Goal: Task Accomplishment & Management: Use online tool/utility

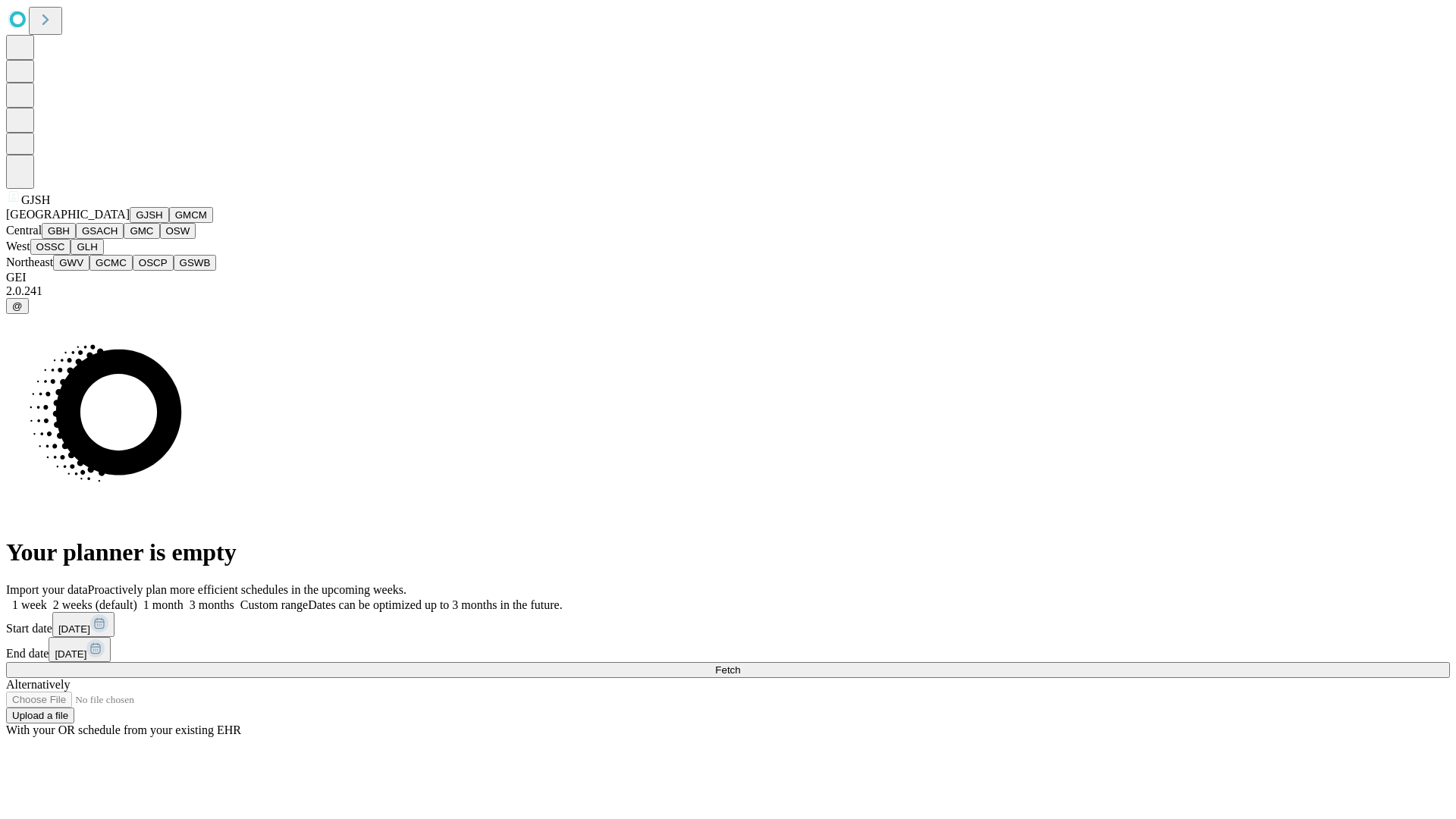
click at [130, 223] on button "GJSH" at bounding box center [150, 215] width 39 height 16
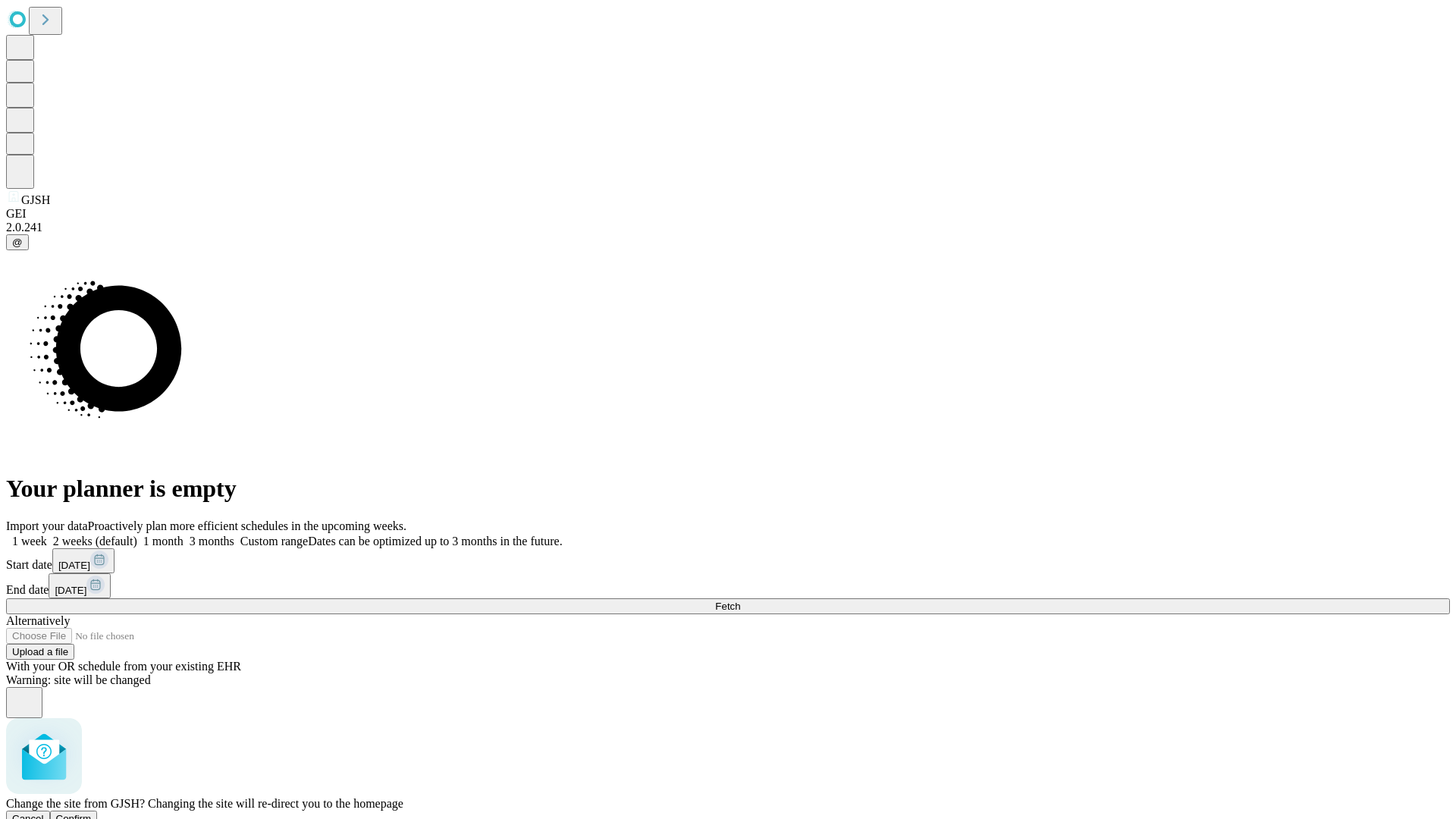
click at [91, 813] on span "Confirm" at bounding box center [73, 818] width 35 height 11
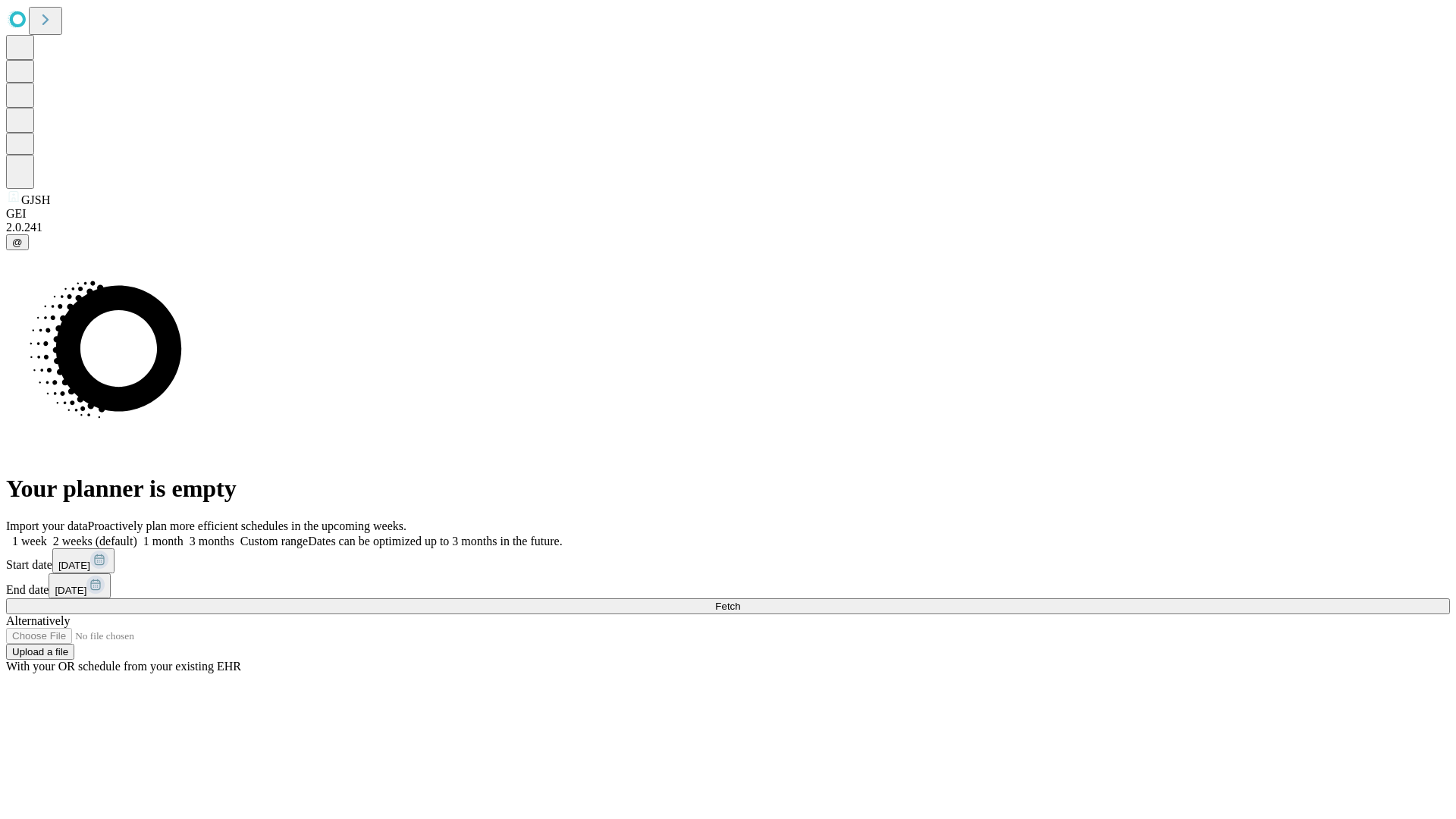
click at [47, 534] on label "1 week" at bounding box center [27, 541] width 41 height 13
click at [740, 601] on span "Fetch" at bounding box center [728, 606] width 25 height 11
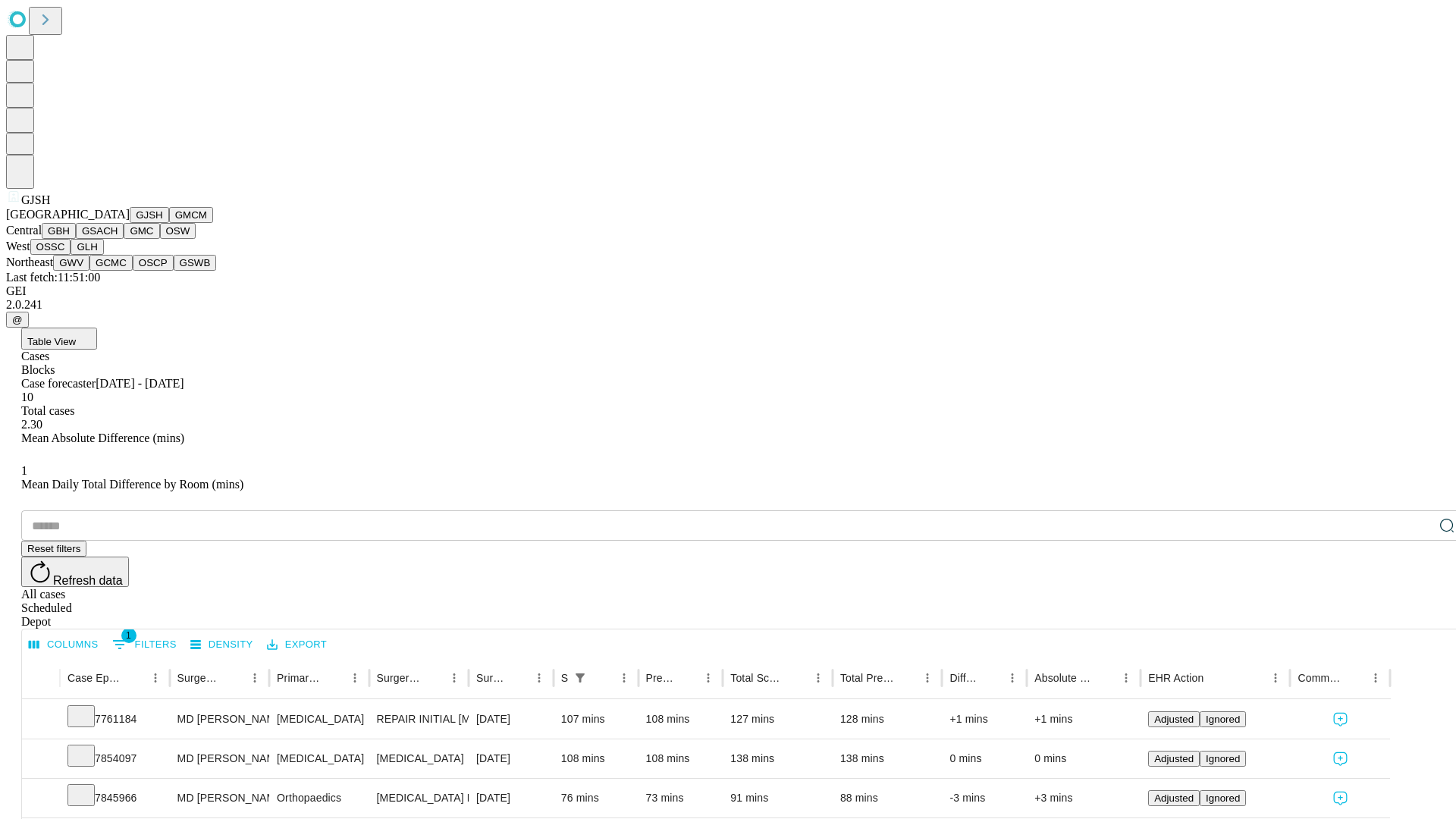
click at [169, 223] on button "GMCM" at bounding box center [192, 215] width 44 height 16
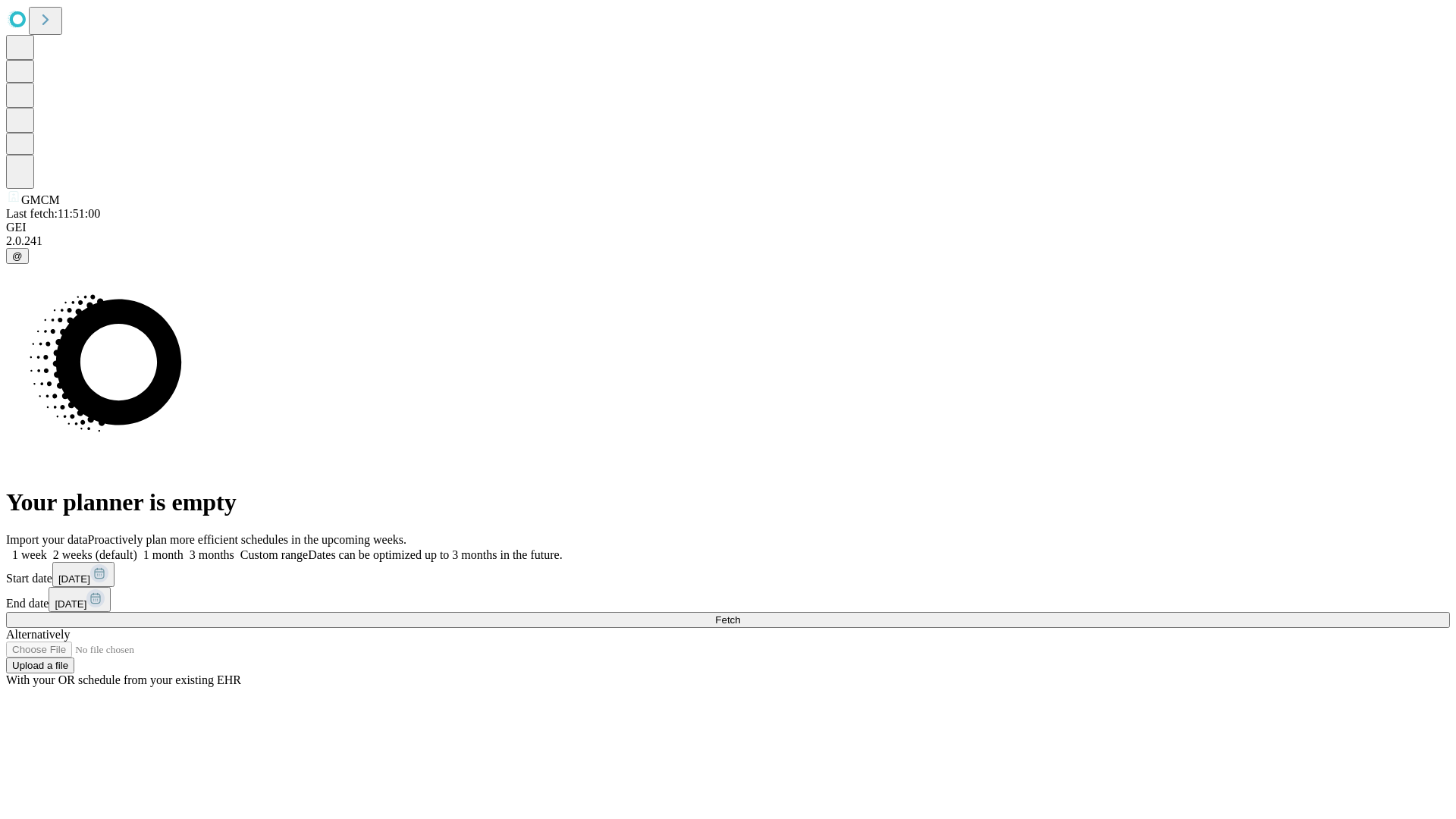
click at [47, 549] on label "1 week" at bounding box center [27, 555] width 41 height 13
click at [740, 614] on span "Fetch" at bounding box center [728, 620] width 25 height 11
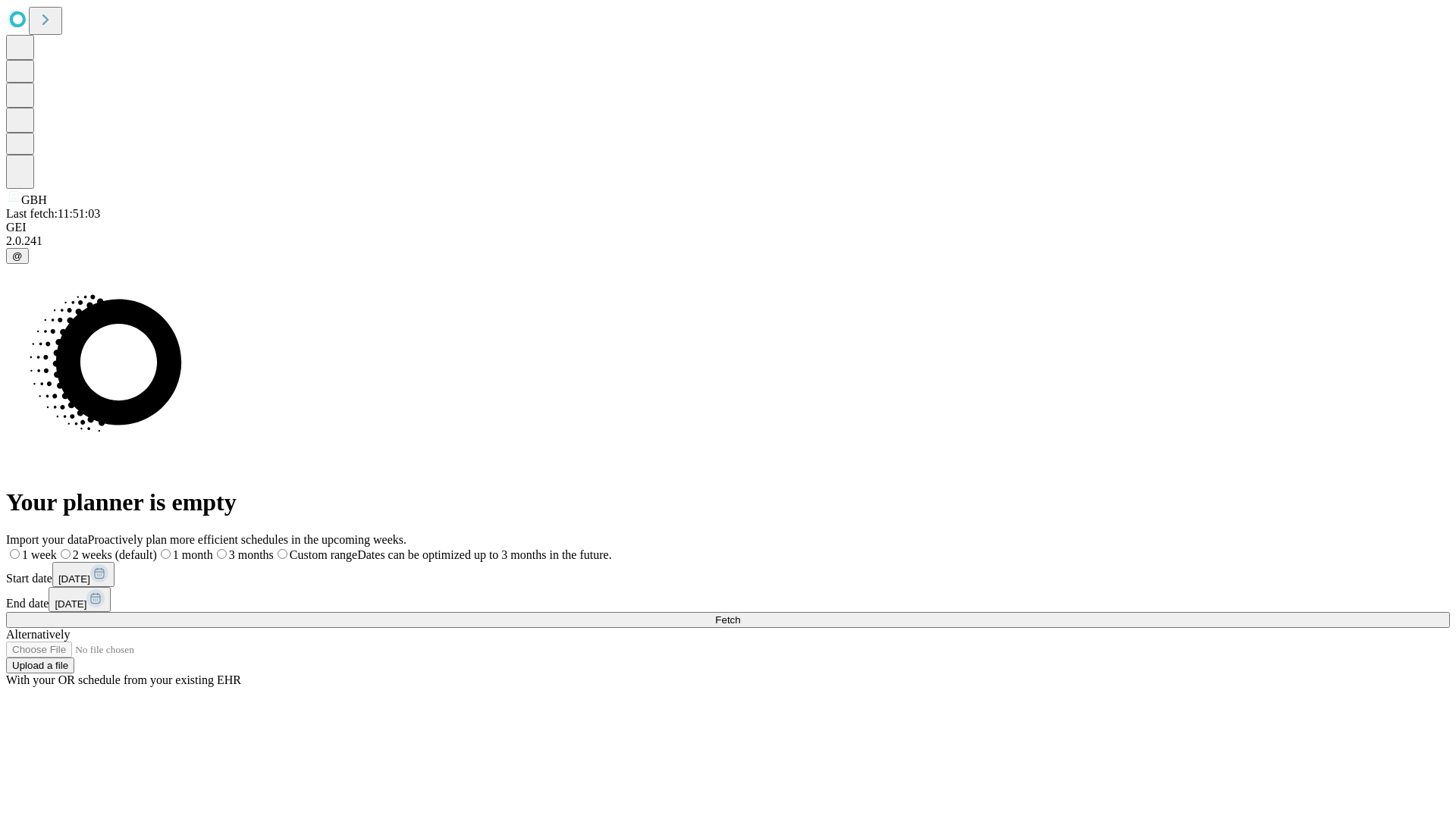
click at [57, 549] on label "1 week" at bounding box center [32, 555] width 50 height 13
click at [740, 614] on span "Fetch" at bounding box center [728, 620] width 25 height 11
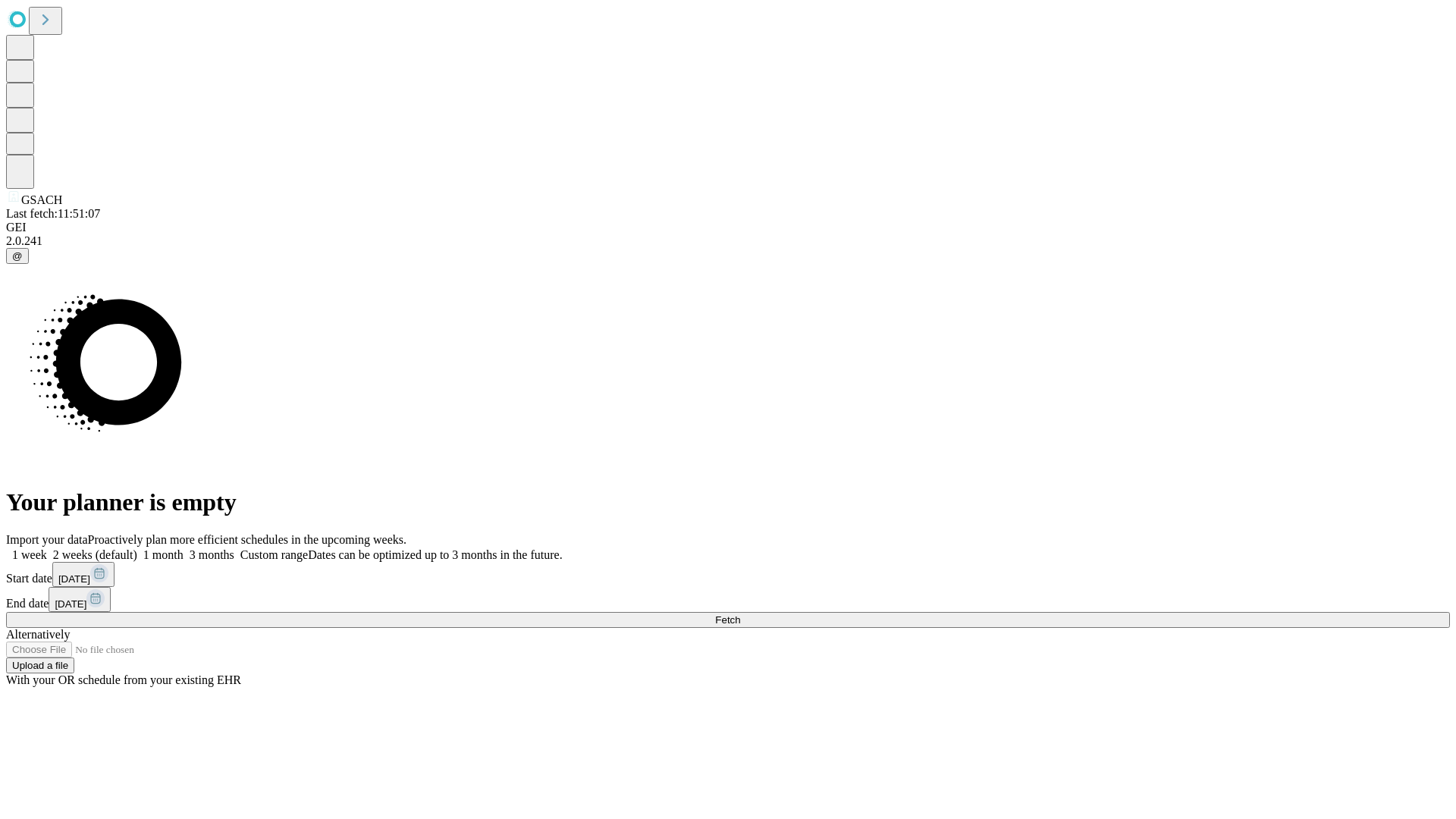
click at [740, 614] on span "Fetch" at bounding box center [728, 620] width 25 height 11
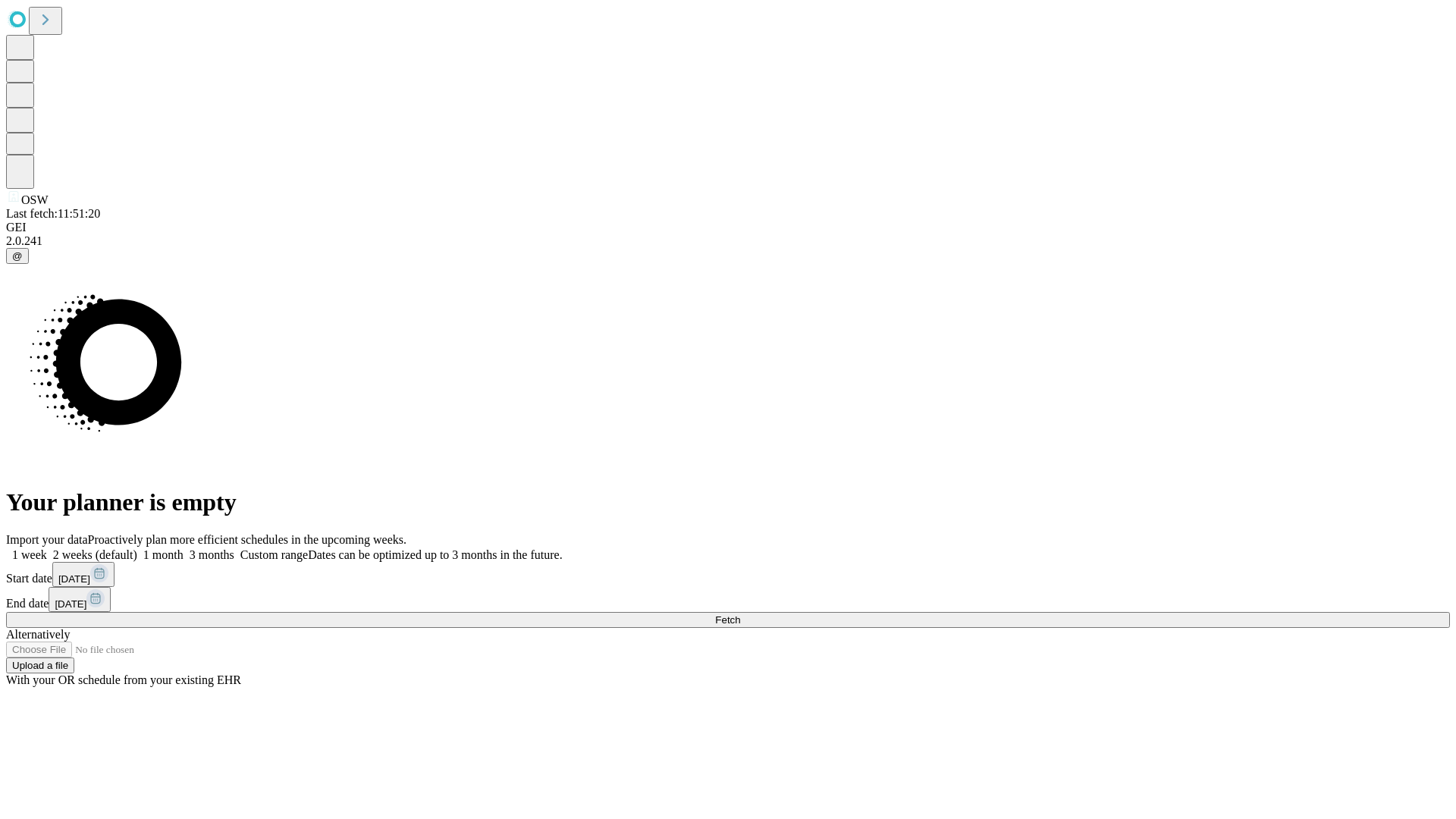
click at [47, 549] on label "1 week" at bounding box center [27, 555] width 41 height 13
click at [740, 614] on span "Fetch" at bounding box center [728, 620] width 25 height 11
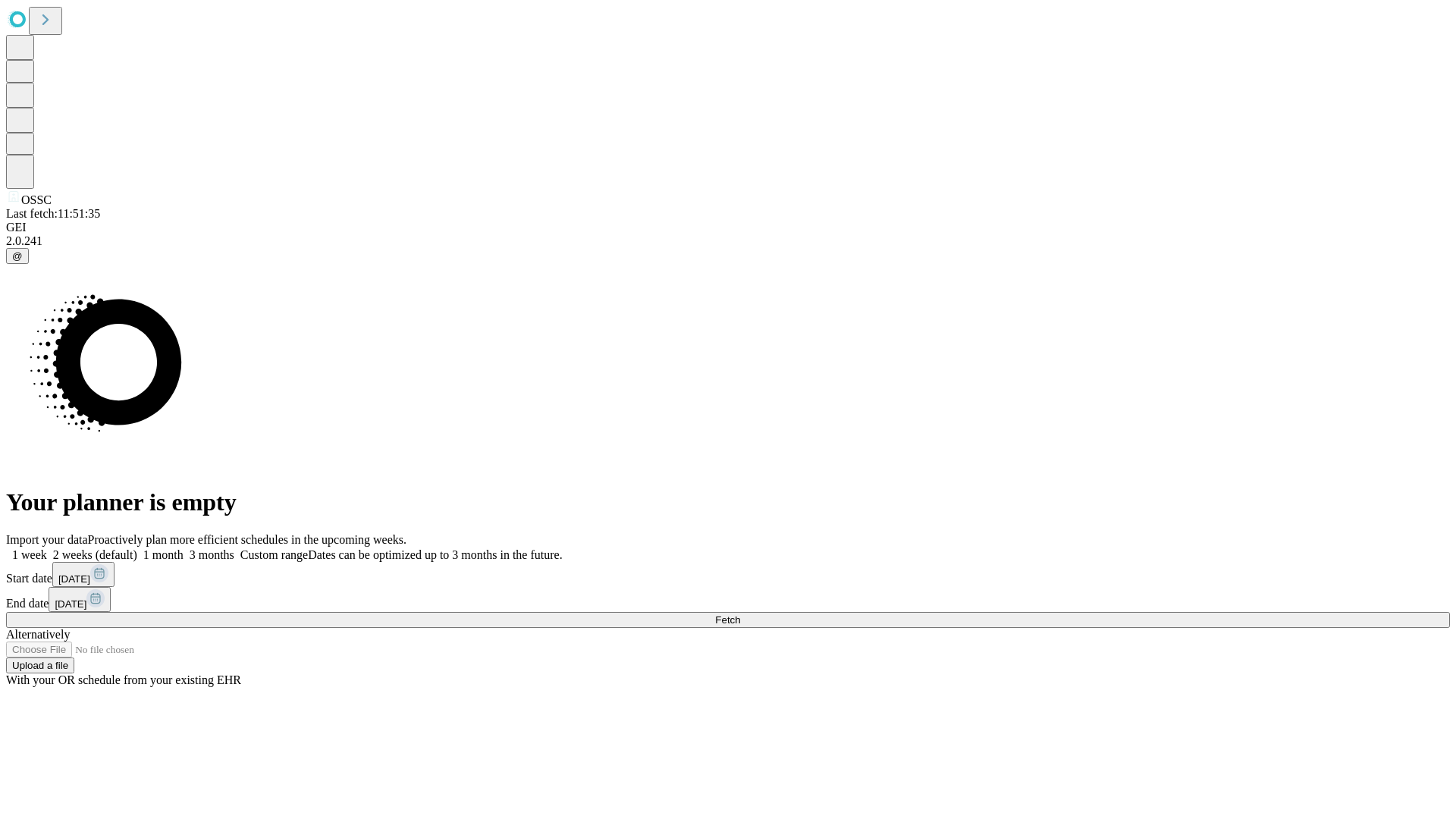
click at [47, 549] on label "1 week" at bounding box center [27, 555] width 41 height 13
click at [740, 614] on span "Fetch" at bounding box center [728, 620] width 25 height 11
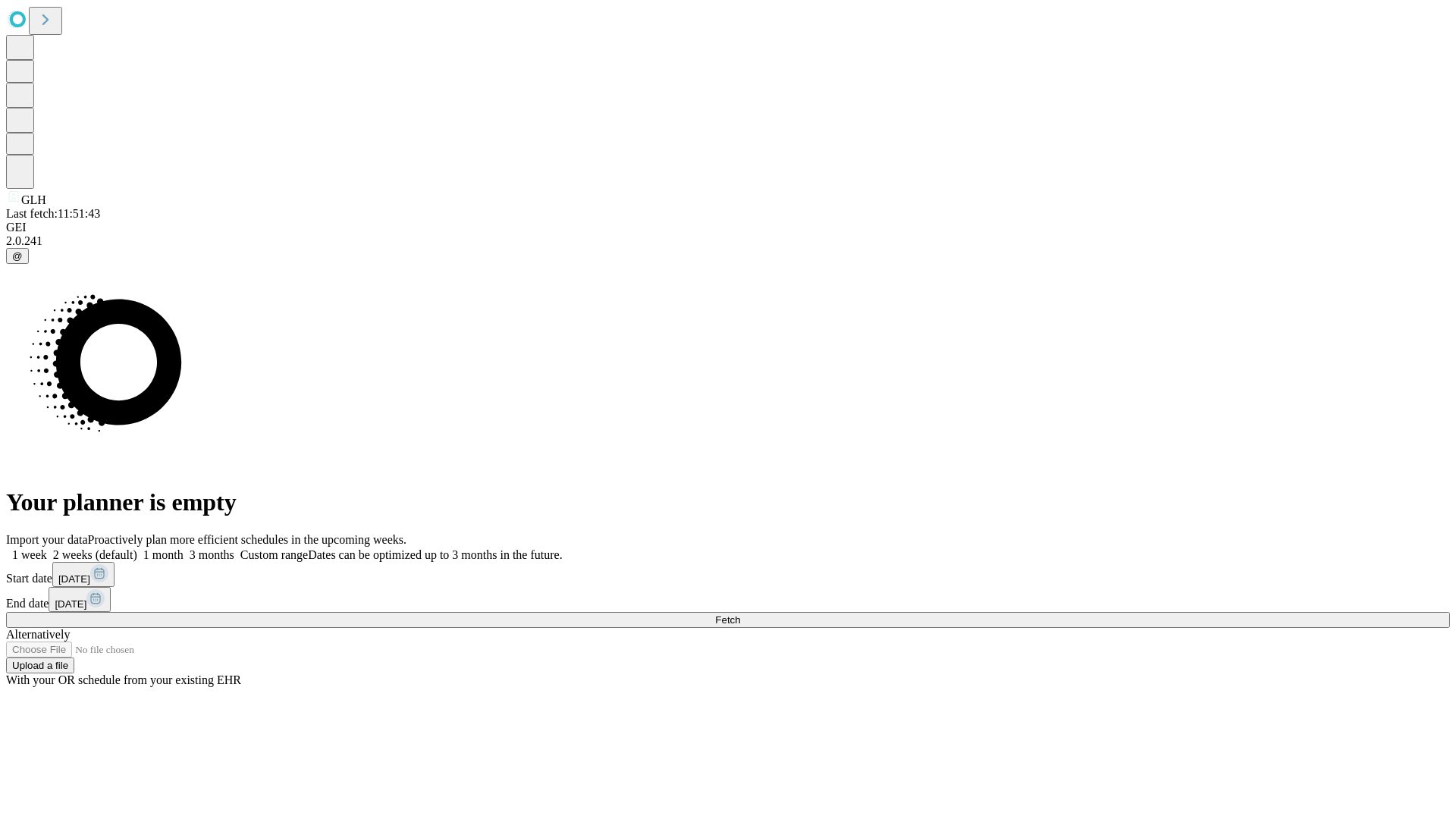
click at [47, 549] on label "1 week" at bounding box center [27, 555] width 41 height 13
click at [740, 614] on span "Fetch" at bounding box center [728, 620] width 25 height 11
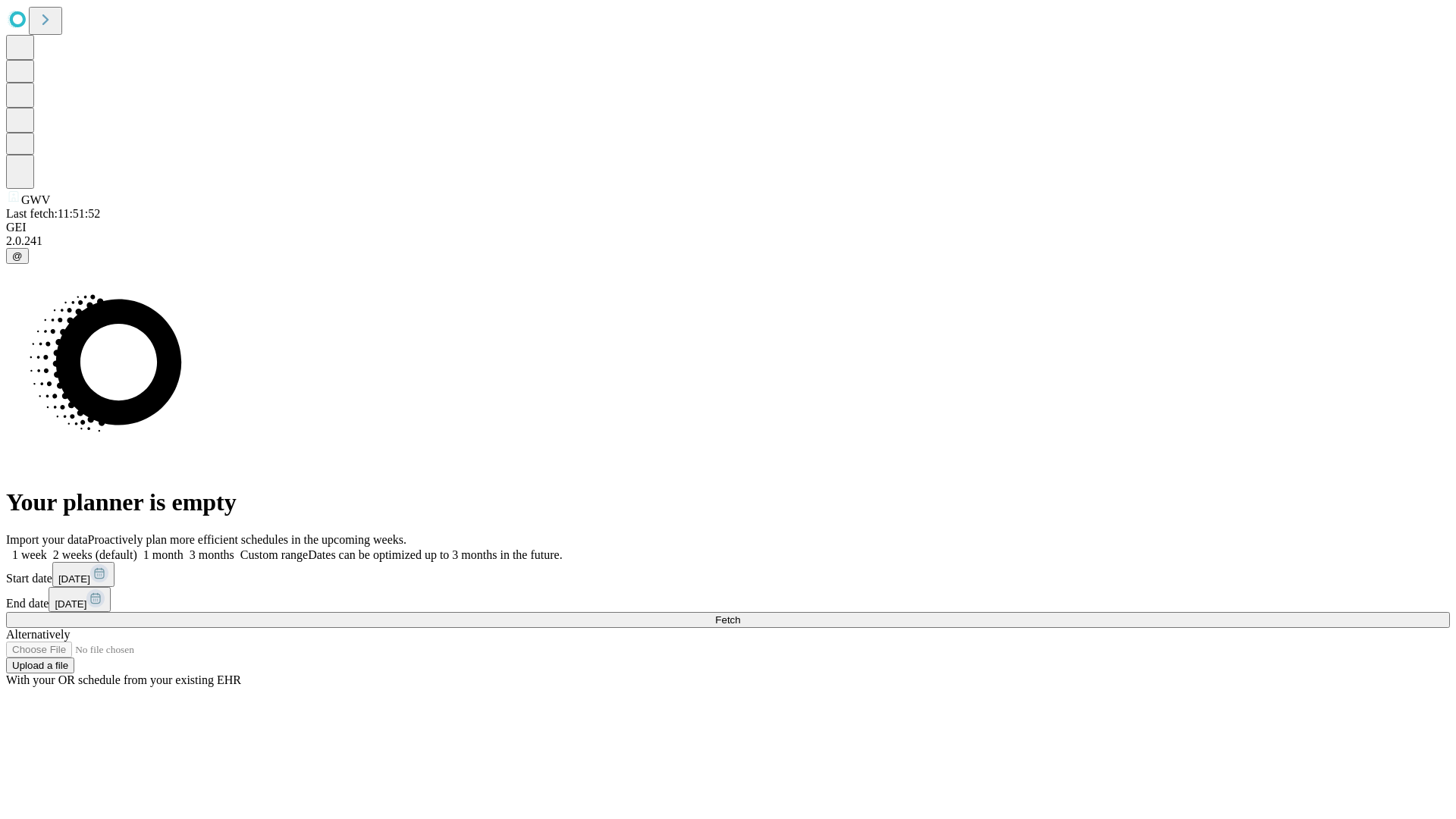
click at [740, 614] on span "Fetch" at bounding box center [728, 620] width 25 height 11
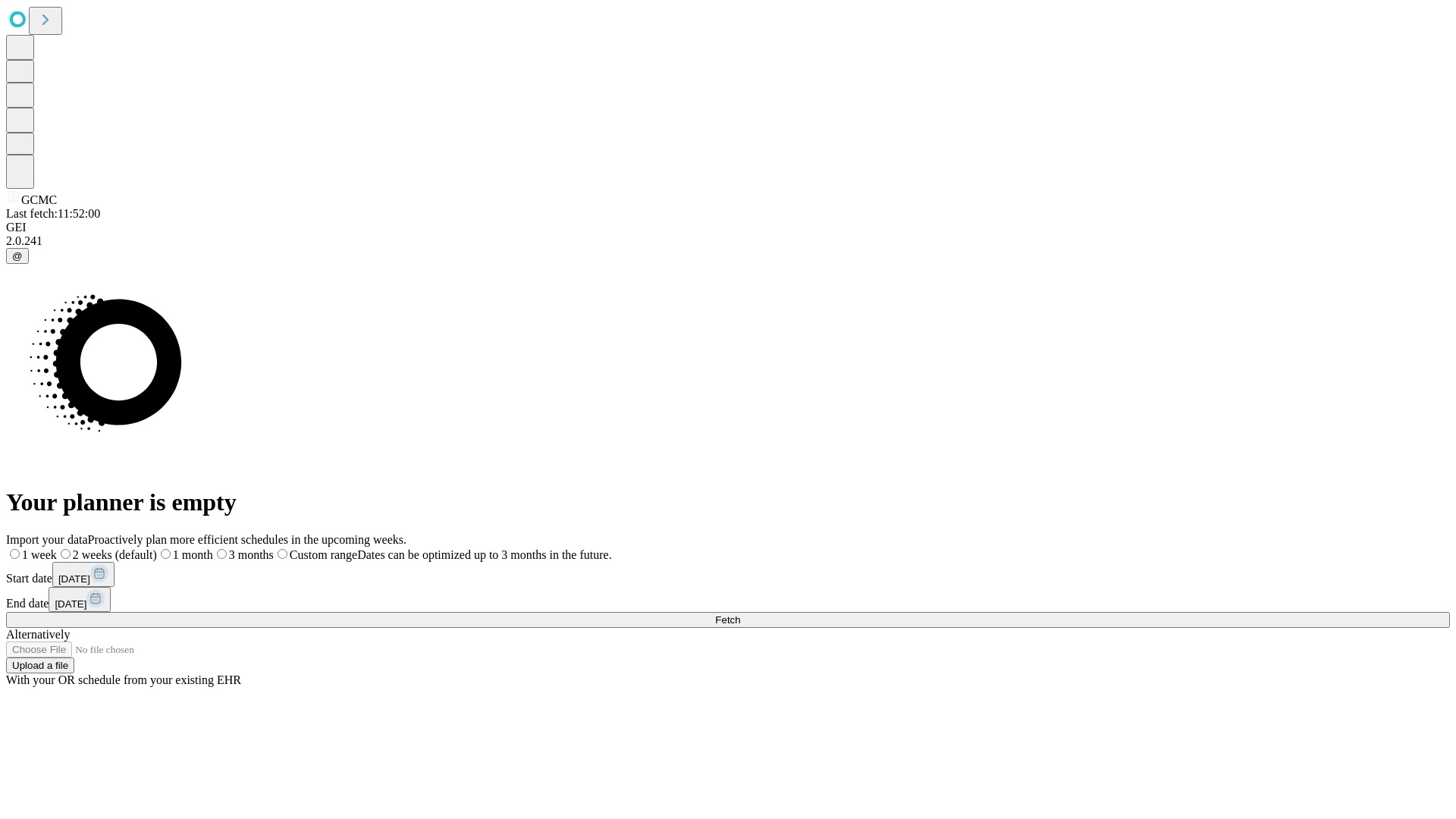
click at [57, 549] on label "1 week" at bounding box center [32, 555] width 50 height 13
click at [740, 614] on span "Fetch" at bounding box center [728, 620] width 25 height 11
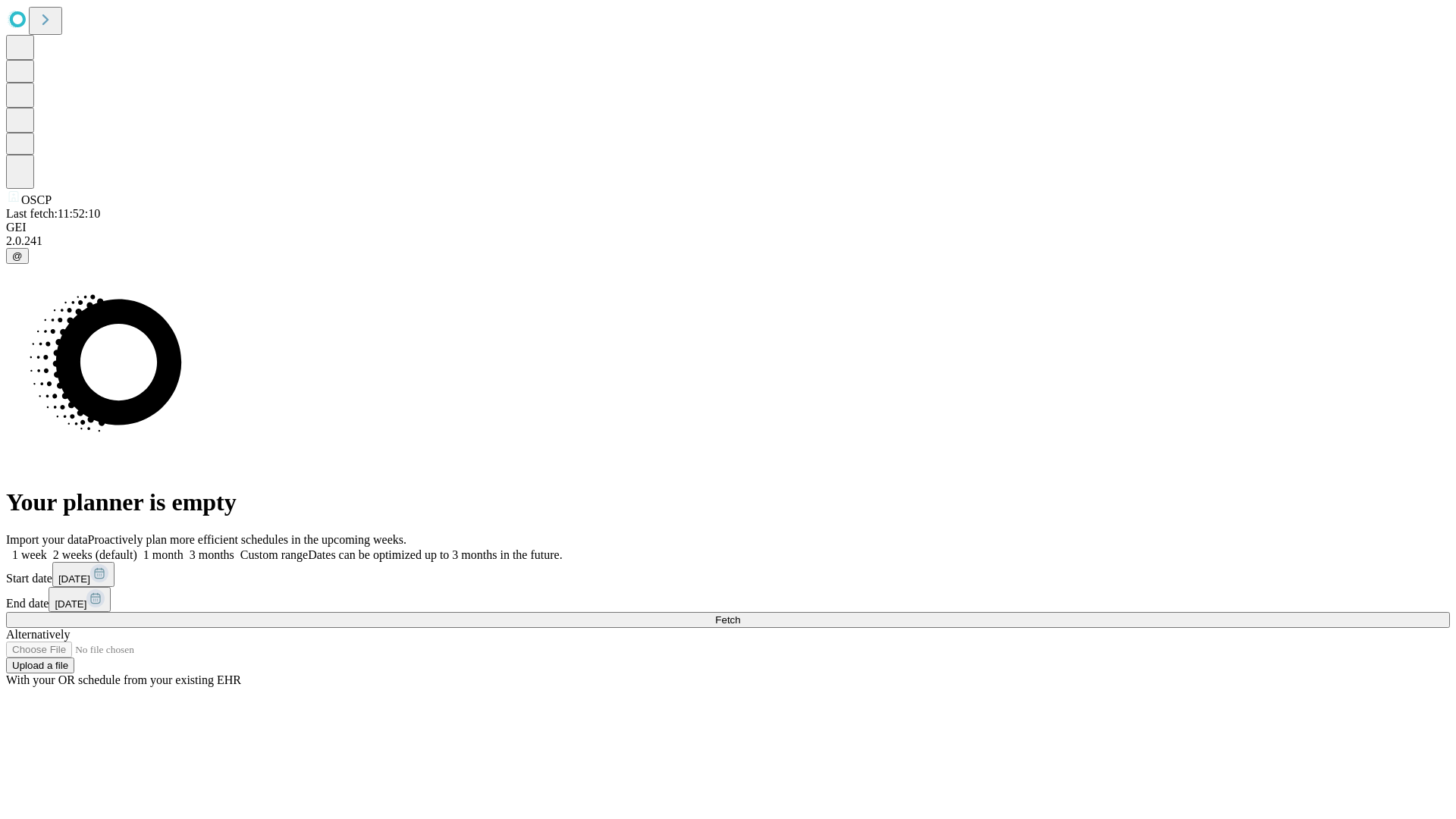
click at [47, 549] on label "1 week" at bounding box center [27, 555] width 41 height 13
click at [740, 614] on span "Fetch" at bounding box center [728, 620] width 25 height 11
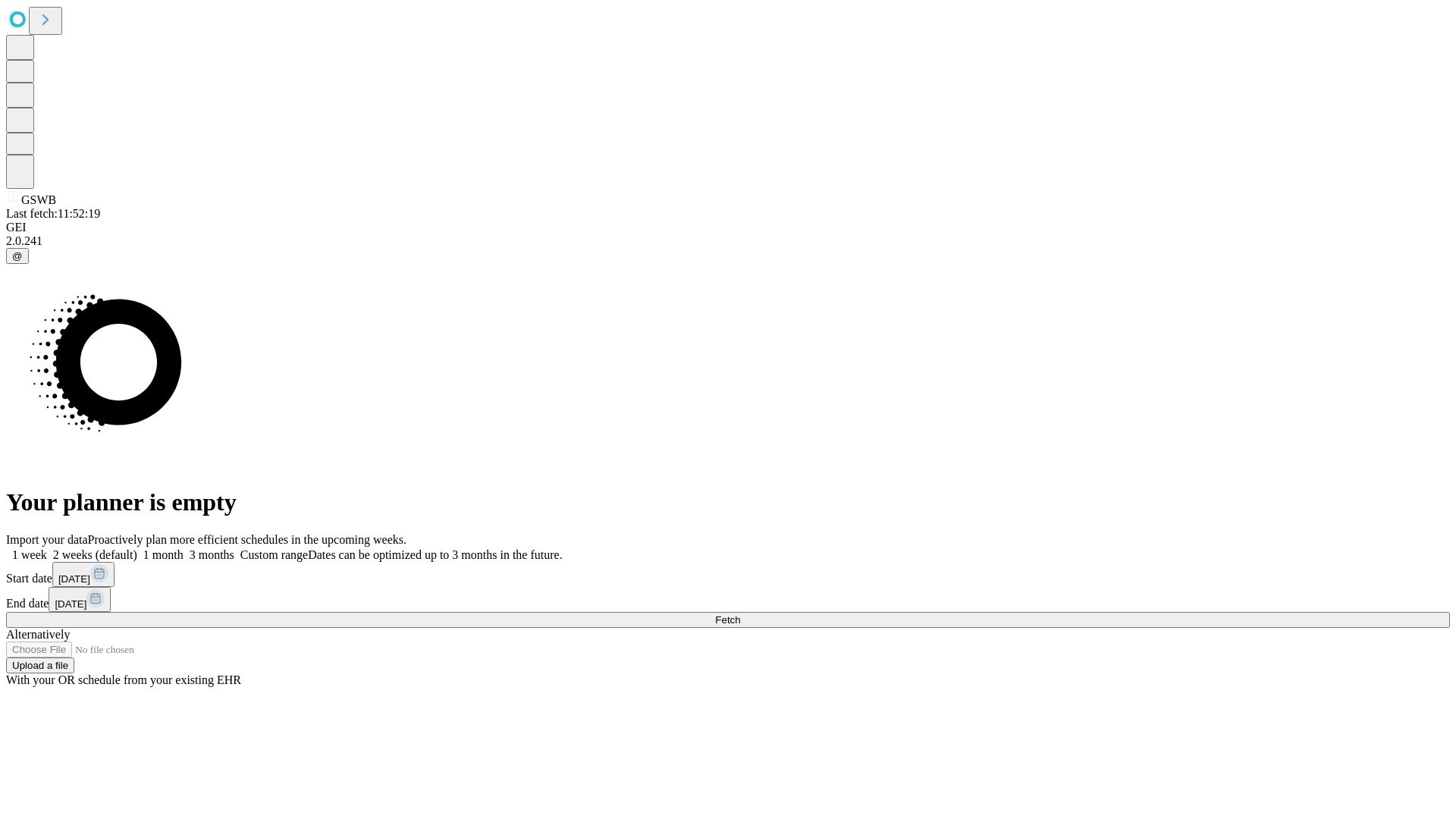
click at [740, 614] on span "Fetch" at bounding box center [728, 620] width 25 height 11
